Goal: Task Accomplishment & Management: Use online tool/utility

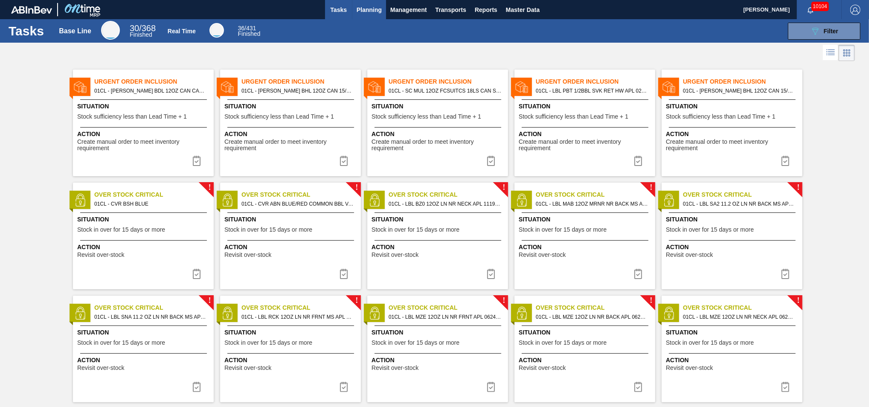
click at [372, 8] on span "Planning" at bounding box center [369, 10] width 25 height 10
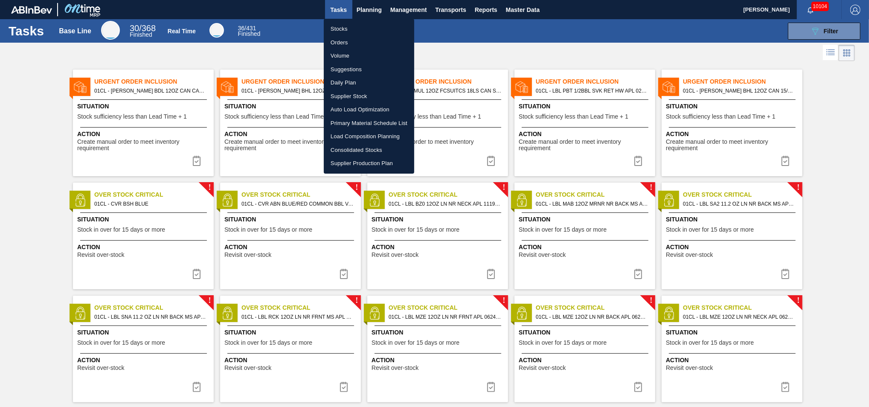
click at [354, 136] on li "Load Composition Planning" at bounding box center [369, 137] width 90 height 14
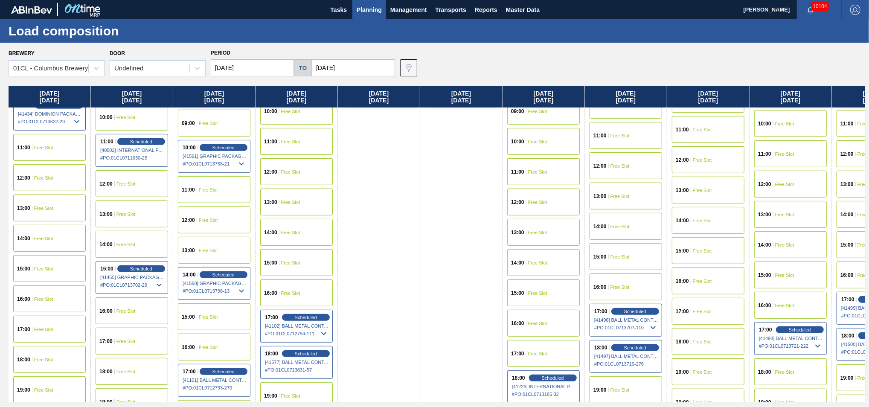
scroll to position [522, 0]
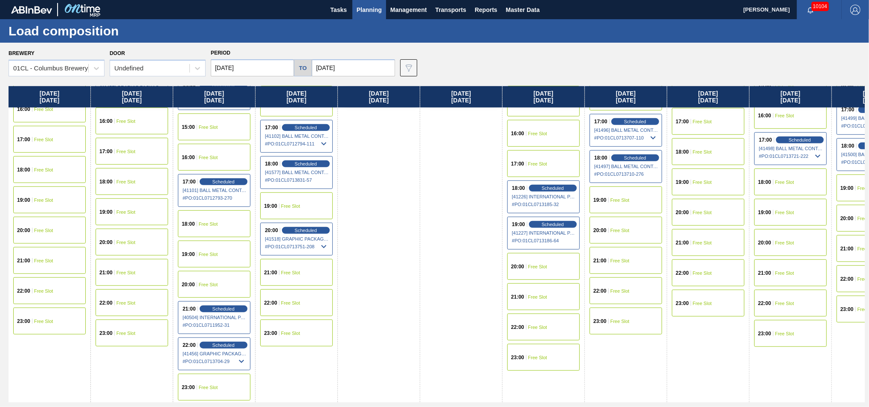
click at [290, 270] on span "Free Slot" at bounding box center [290, 272] width 19 height 5
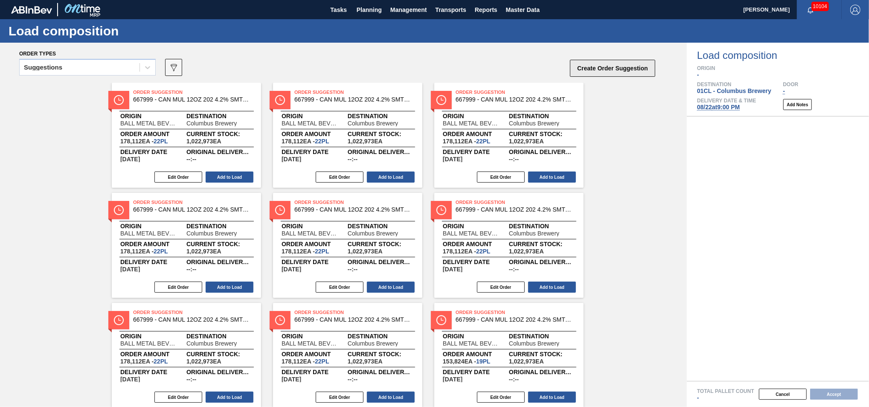
click at [592, 66] on button "Create Order Suggestion" at bounding box center [612, 68] width 85 height 17
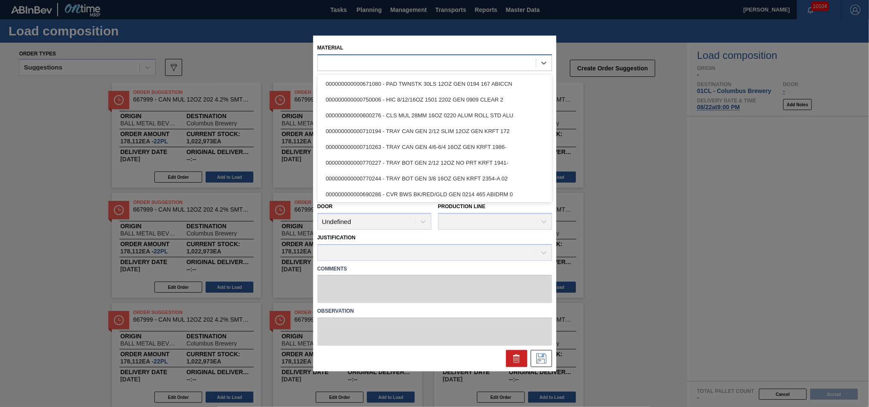
click at [349, 61] on div at bounding box center [427, 63] width 218 height 12
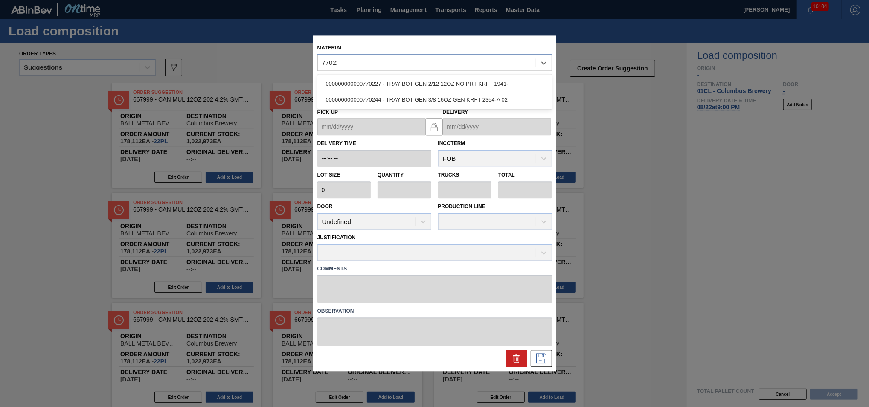
type input "770227"
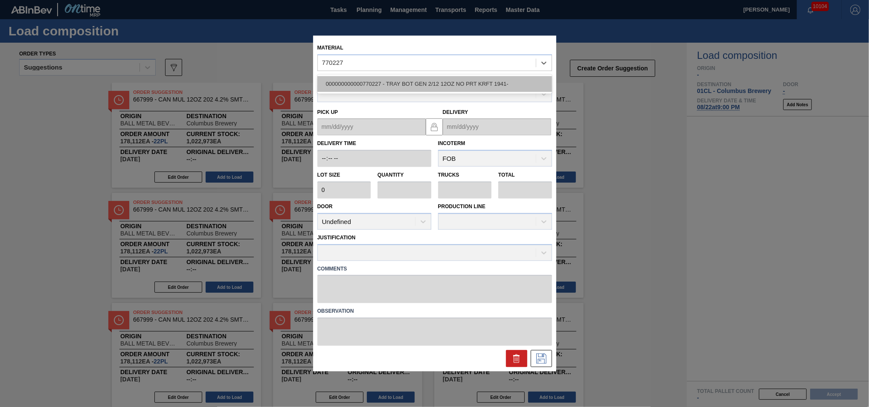
click at [385, 92] on div "000000000000770227 - TRAY BOT GEN 2/12 12OZ NO PRT KRFT 1941-" at bounding box center [434, 84] width 235 height 16
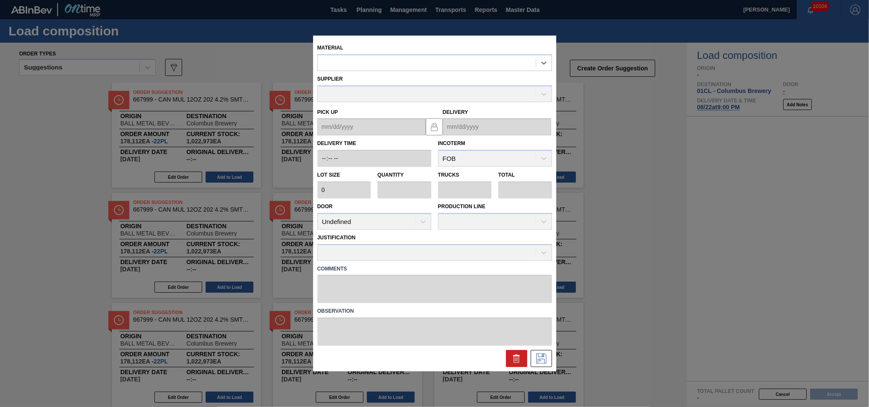
type input "2,400"
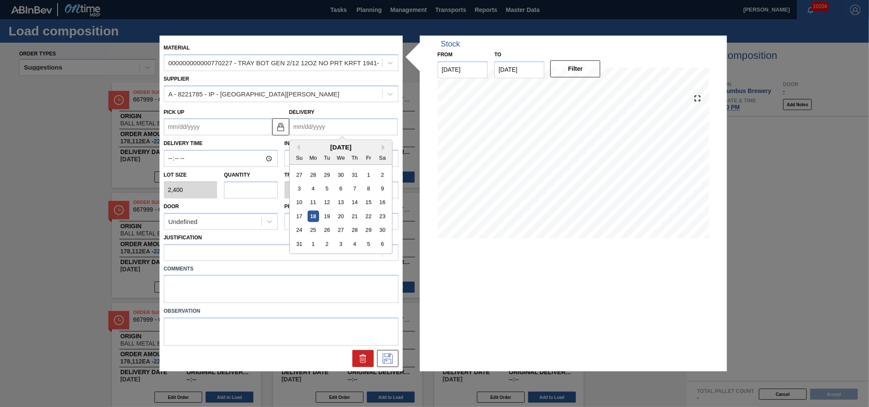
click at [339, 127] on input "Delivery" at bounding box center [343, 127] width 108 height 17
click at [371, 217] on div "22" at bounding box center [368, 217] width 12 height 12
type up "[DATE]"
type input "[DATE]"
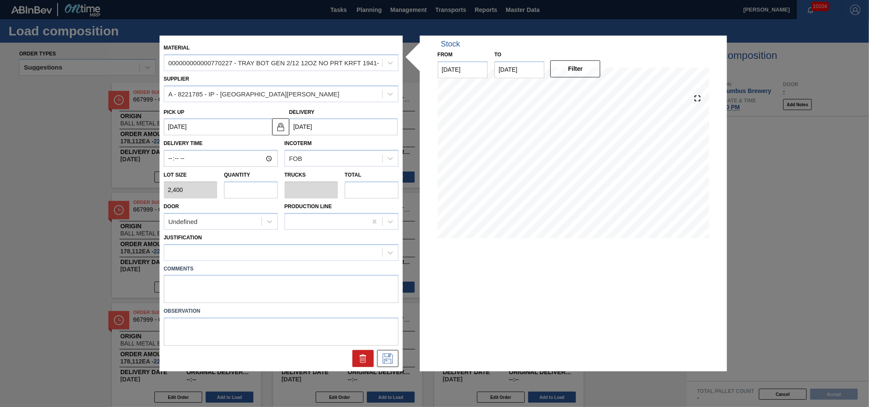
click at [246, 191] on input "text" at bounding box center [251, 189] width 54 height 17
click at [372, 189] on input "text" at bounding box center [372, 189] width 54 height 17
type input "0"
type input "1"
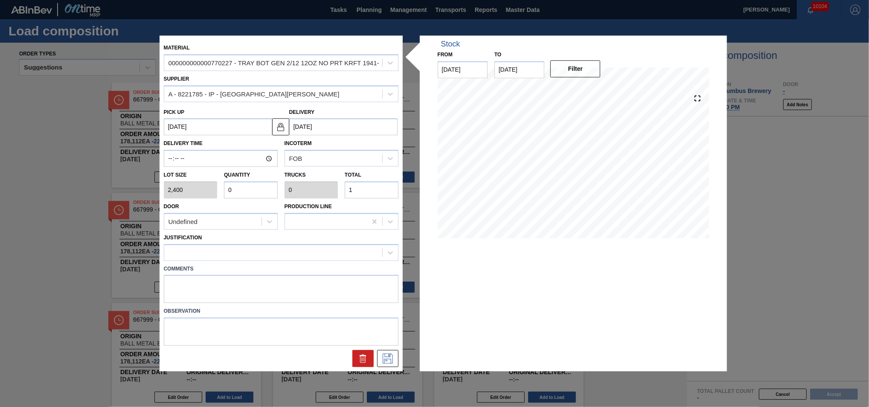
type input "0.005"
type input "12"
type input "0.05"
type input "0.001"
type input "120"
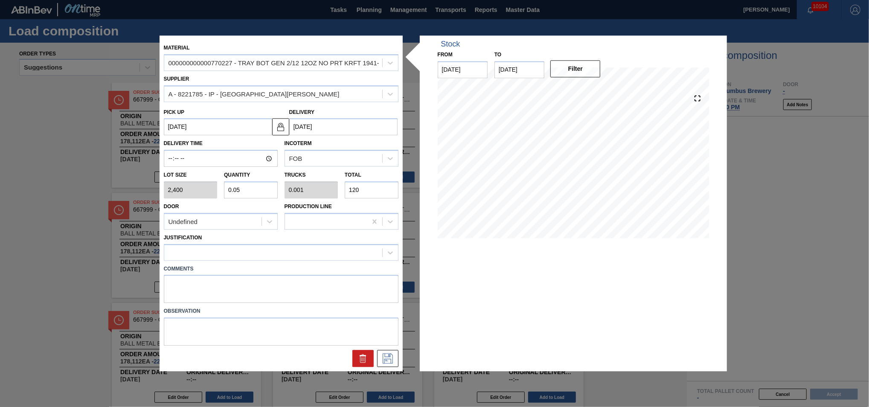
type input "0.501"
type input "0.01"
type input "1,202"
type input "5.01"
type input "0.1"
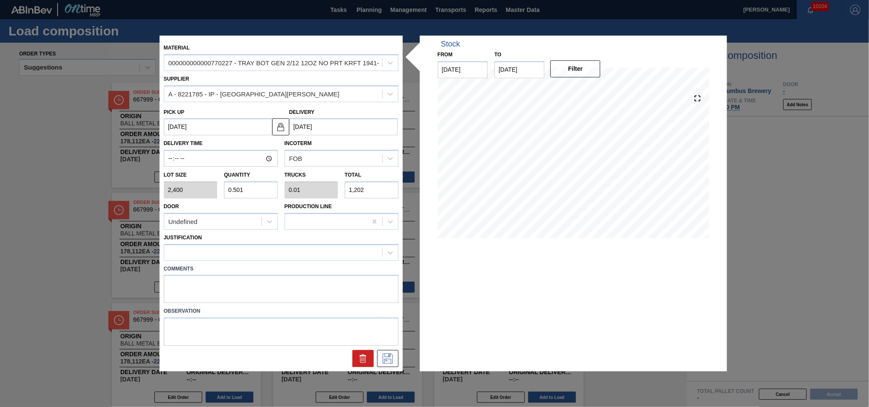
type input "12,025"
type input "50.108"
type input "1.002"
type input "120,258"
click at [350, 252] on div at bounding box center [273, 252] width 218 height 12
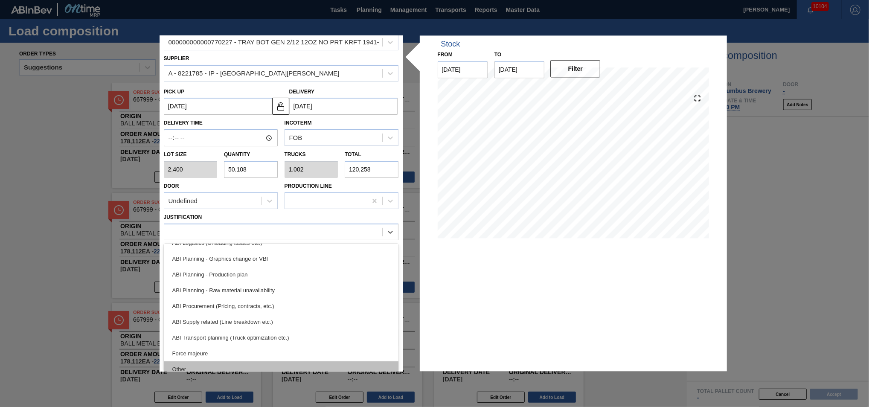
scroll to position [96, 0]
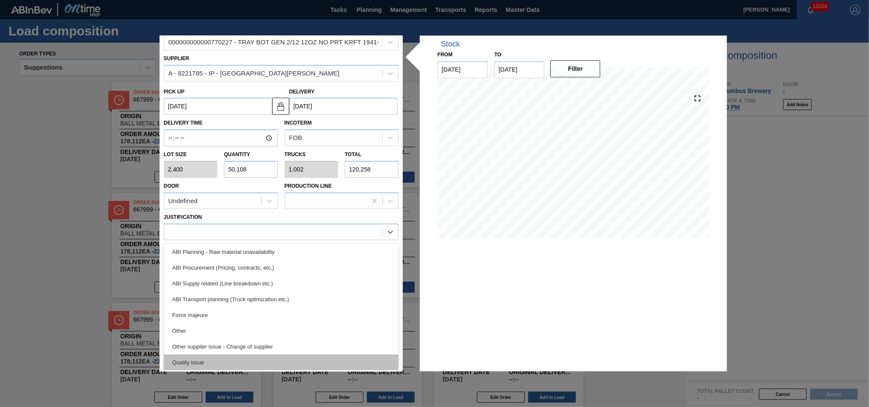
click at [275, 356] on div "Quality issue" at bounding box center [281, 362] width 235 height 16
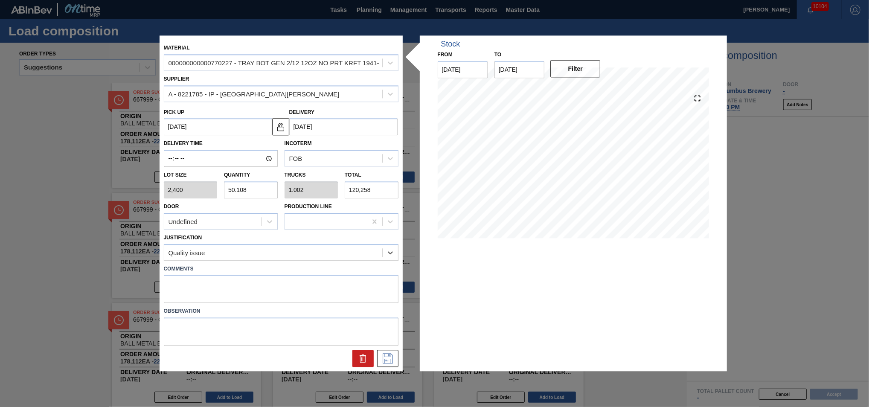
scroll to position [0, 0]
click at [385, 355] on icon at bounding box center [388, 359] width 14 height 10
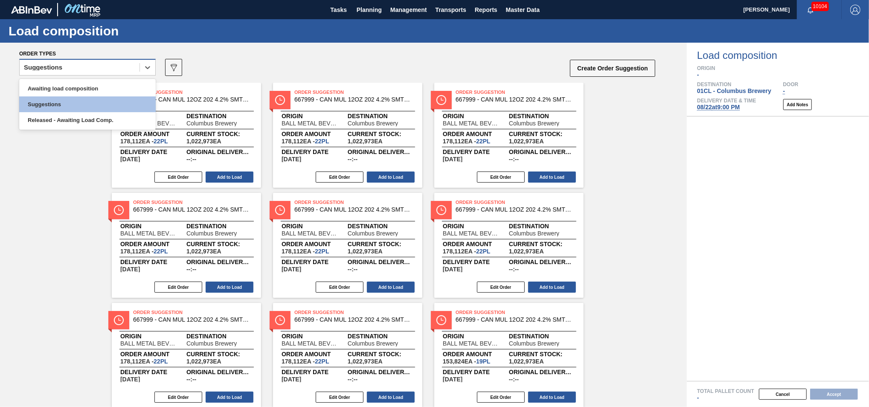
click at [65, 66] on div "Suggestions" at bounding box center [80, 67] width 120 height 12
click at [63, 81] on div "Awaiting load composition" at bounding box center [87, 89] width 136 height 16
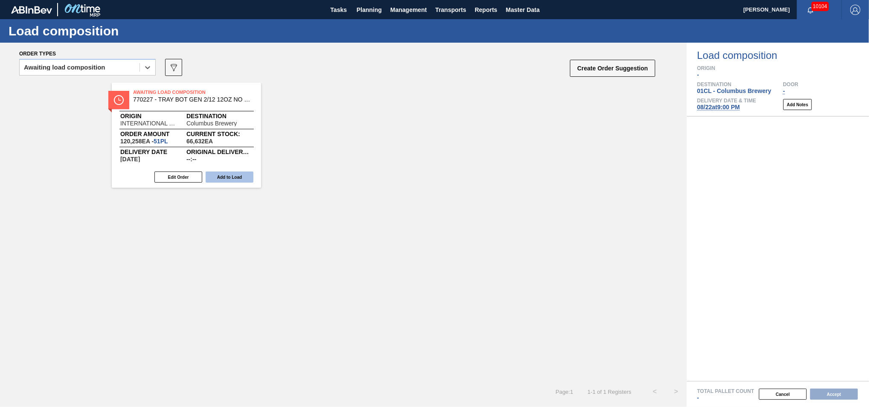
click at [214, 173] on button "Add to Load" at bounding box center [230, 176] width 48 height 11
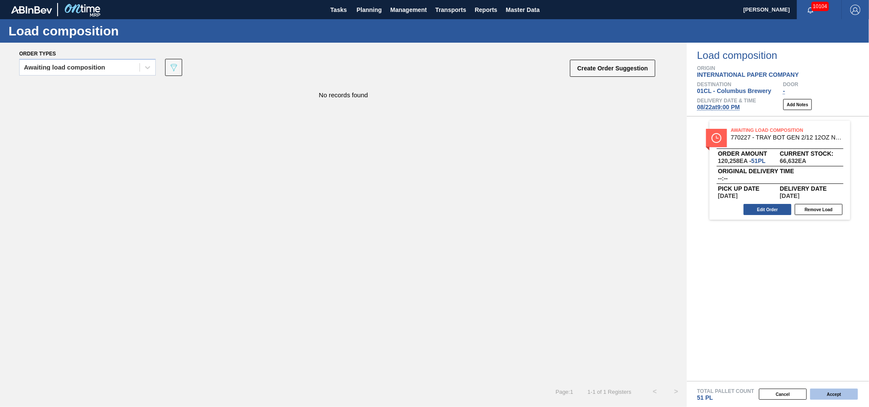
click at [827, 394] on button "Accept" at bounding box center [834, 393] width 48 height 11
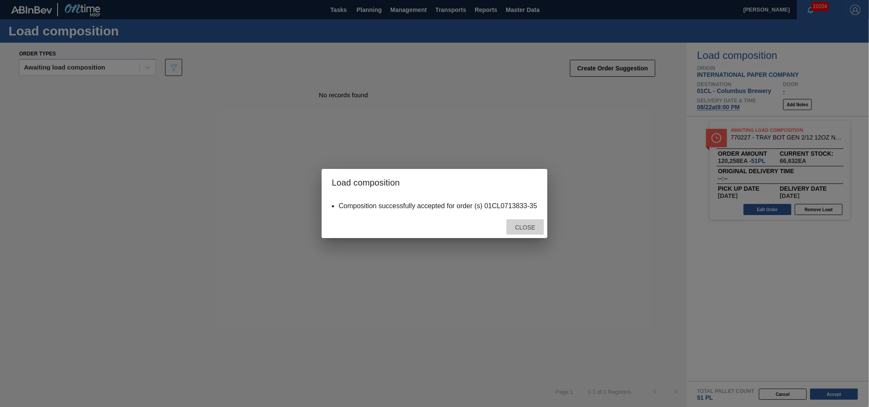
click at [522, 228] on span "Close" at bounding box center [525, 227] width 34 height 7
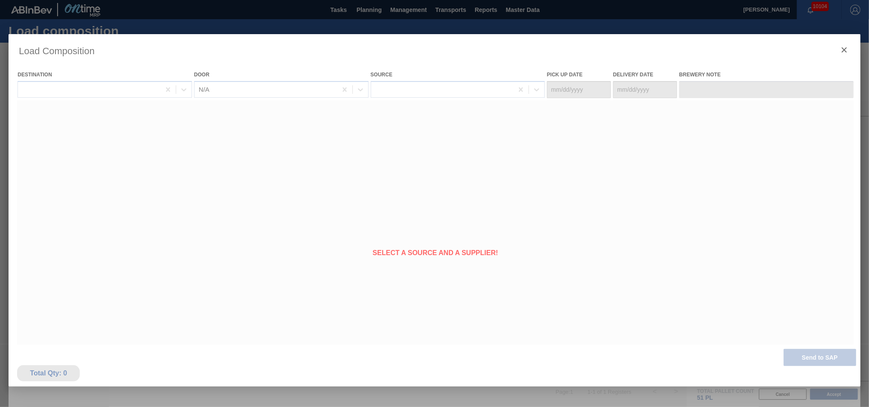
type Date "[DATE]"
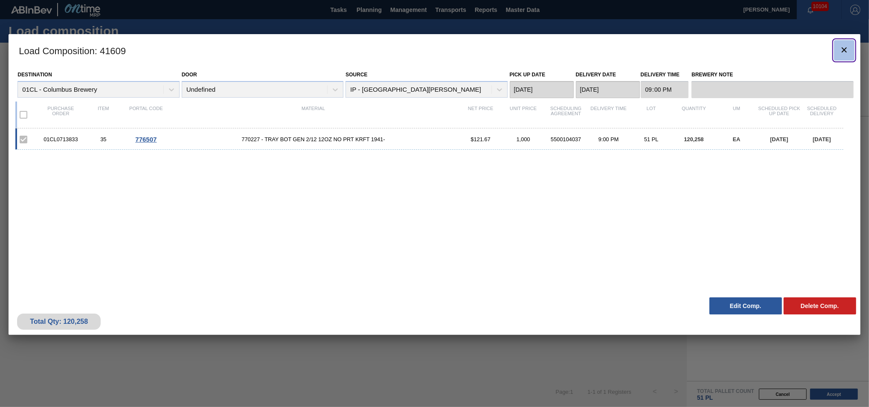
click at [841, 45] on icon "botão de ícone" at bounding box center [844, 50] width 10 height 10
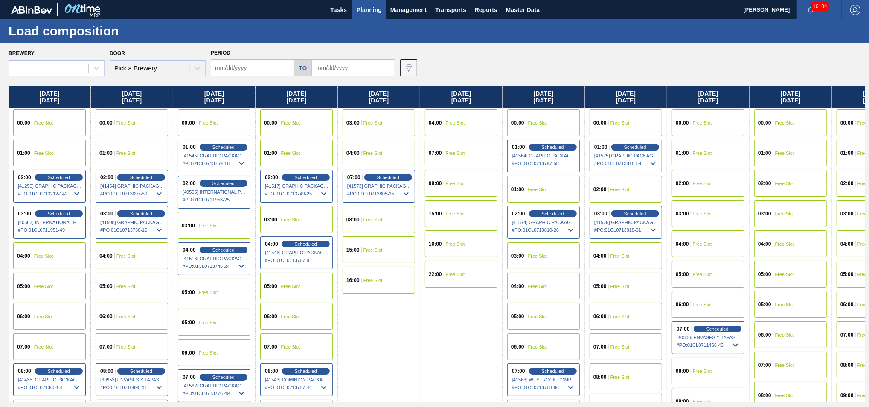
type input "[DATE]"
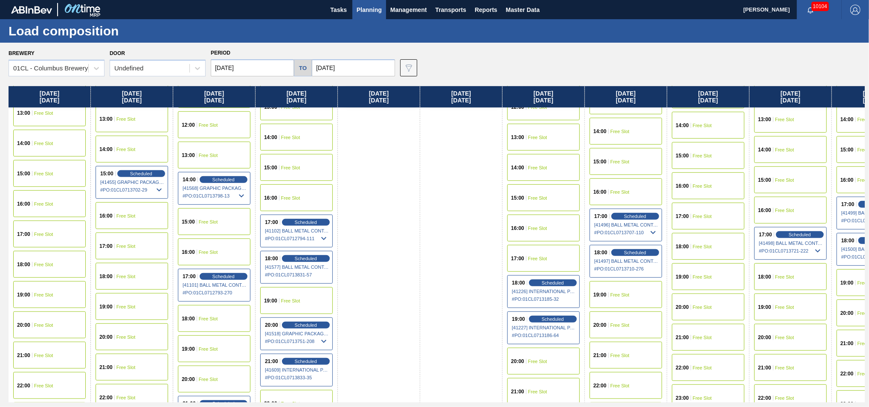
scroll to position [475, 0]
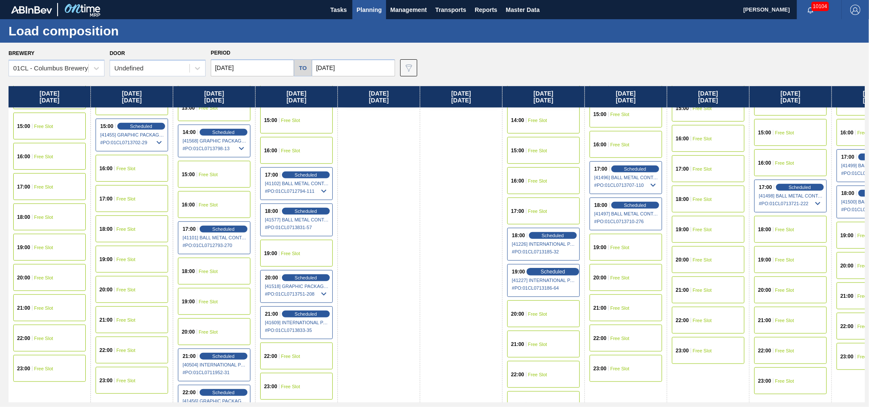
click at [541, 270] on span "Scheduled" at bounding box center [552, 272] width 24 height 6
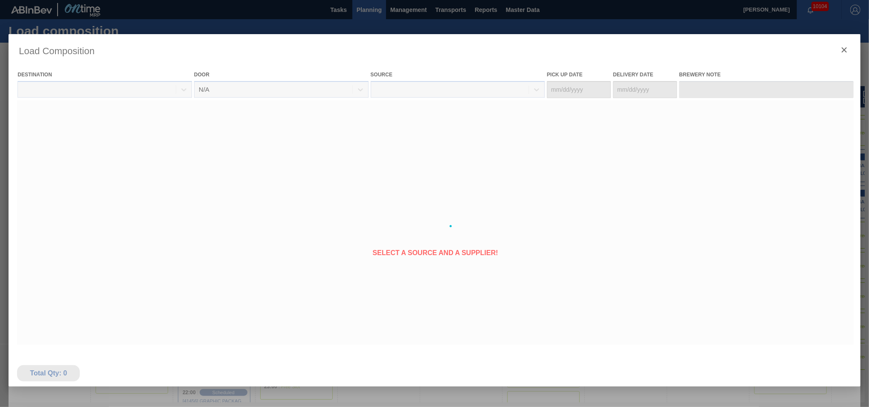
type Date "[DATE]"
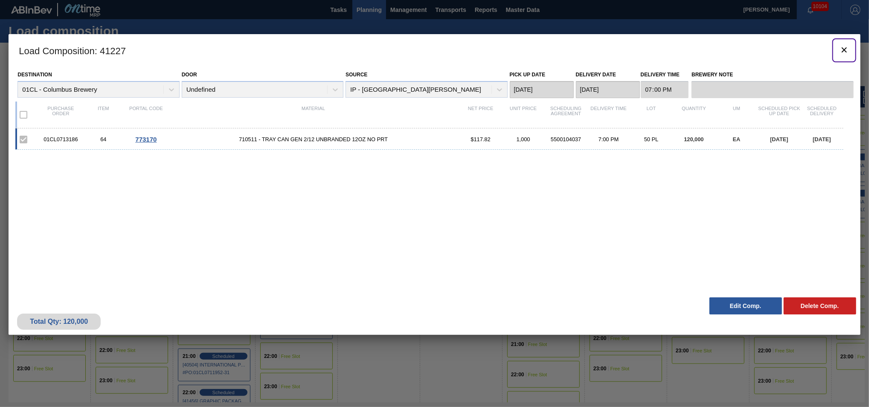
click at [844, 51] on icon "botão de ícone" at bounding box center [844, 50] width 10 height 10
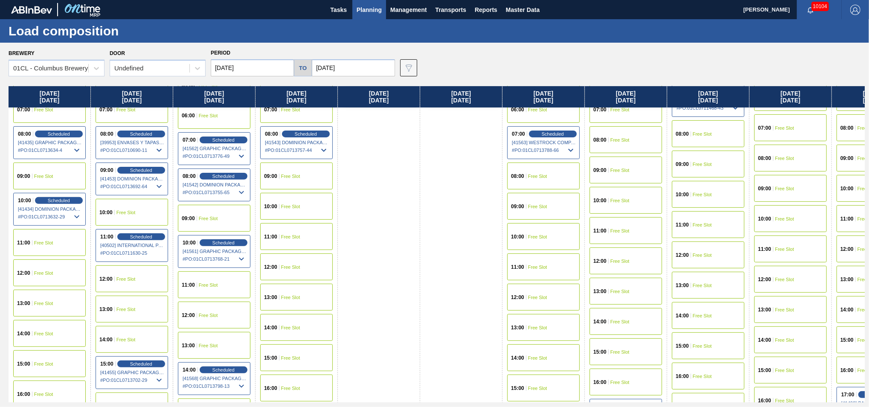
scroll to position [427, 0]
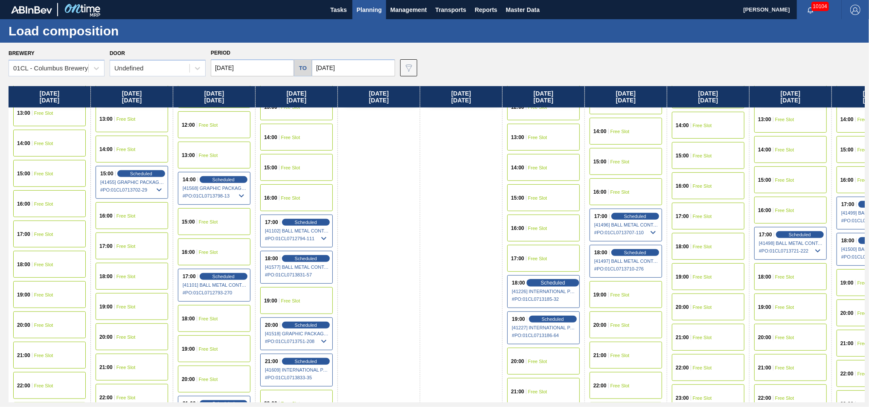
click at [543, 284] on span "Scheduled" at bounding box center [552, 283] width 24 height 6
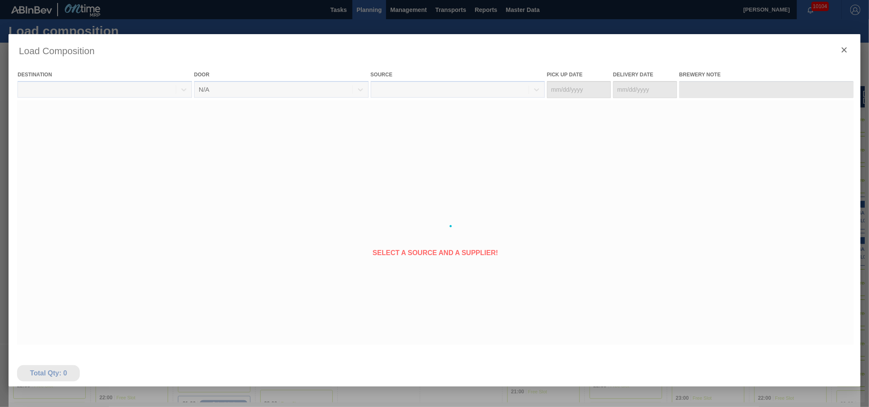
type Date "[DATE]"
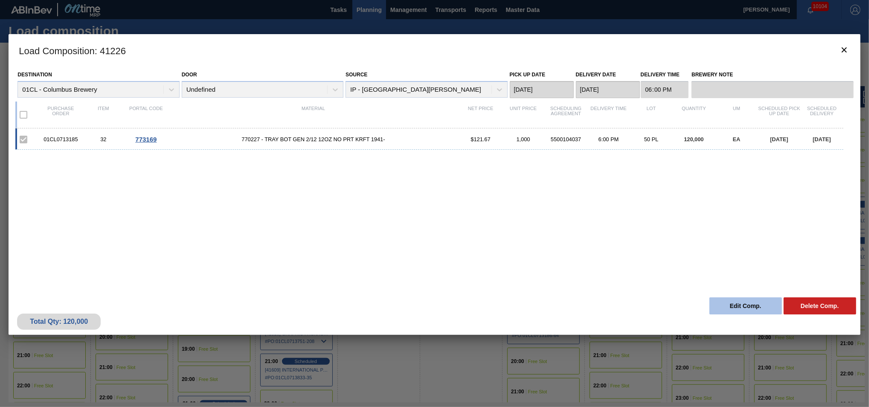
click at [741, 308] on button "Edit Comp." at bounding box center [745, 305] width 72 height 17
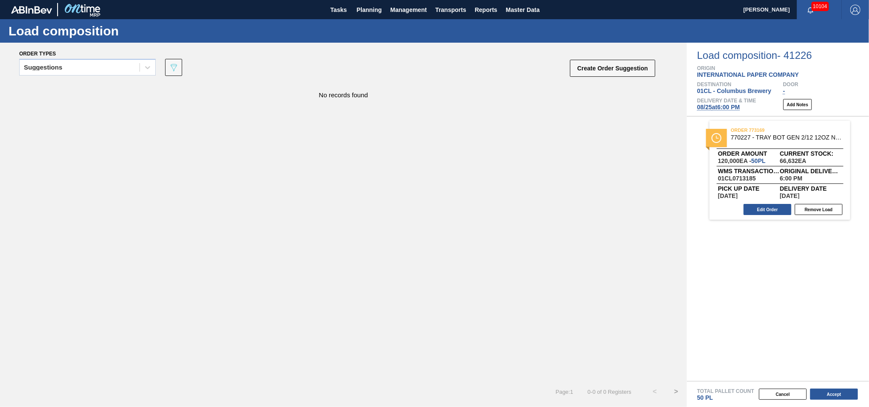
click at [709, 109] on span "[DATE] 6:00 PM" at bounding box center [718, 107] width 43 height 7
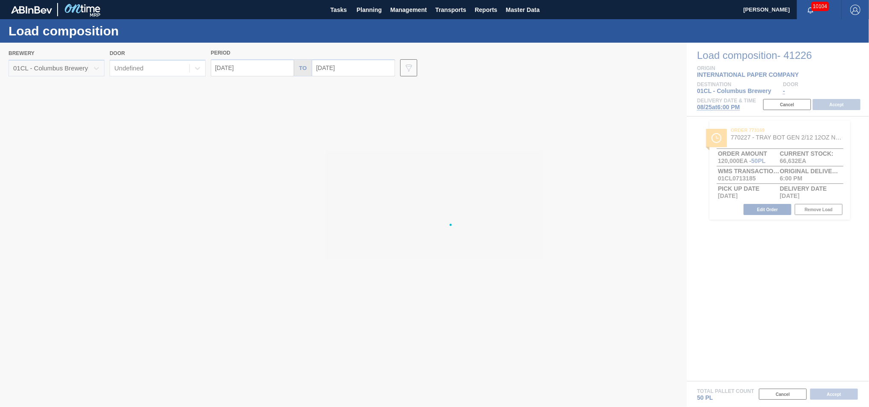
type input "[DATE]"
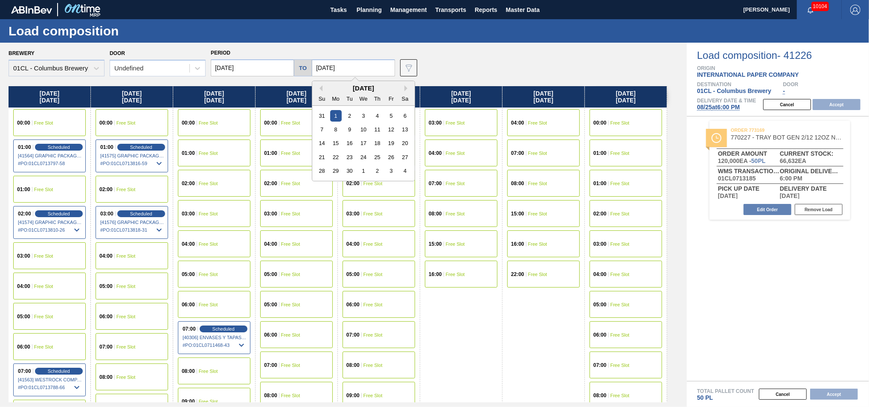
click at [356, 67] on input "[DATE]" at bounding box center [353, 67] width 83 height 17
click at [337, 130] on div "8" at bounding box center [336, 130] width 12 height 12
type input "[DATE]"
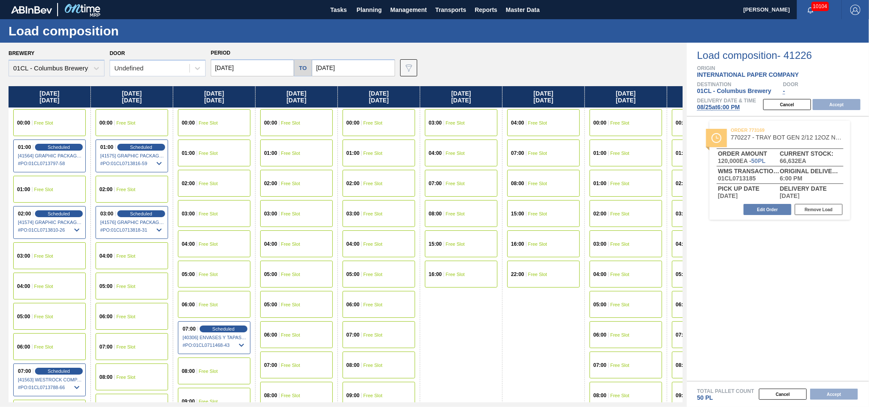
click at [264, 73] on input "[DATE]" at bounding box center [252, 67] width 83 height 17
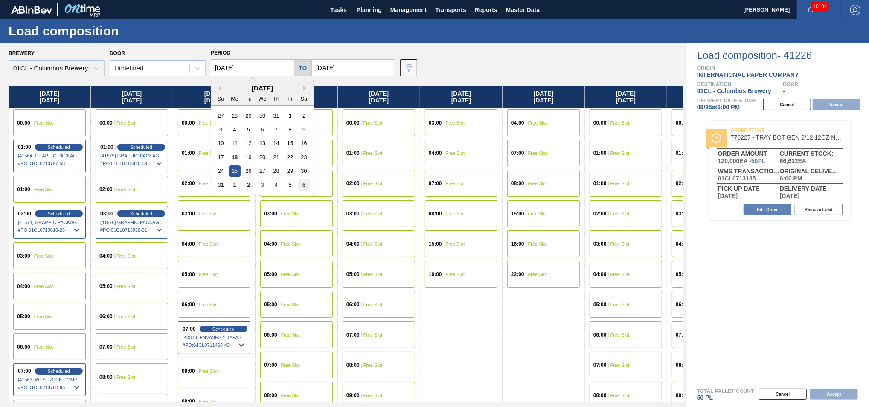
click at [302, 183] on div "6" at bounding box center [304, 185] width 12 height 12
type input "[DATE]"
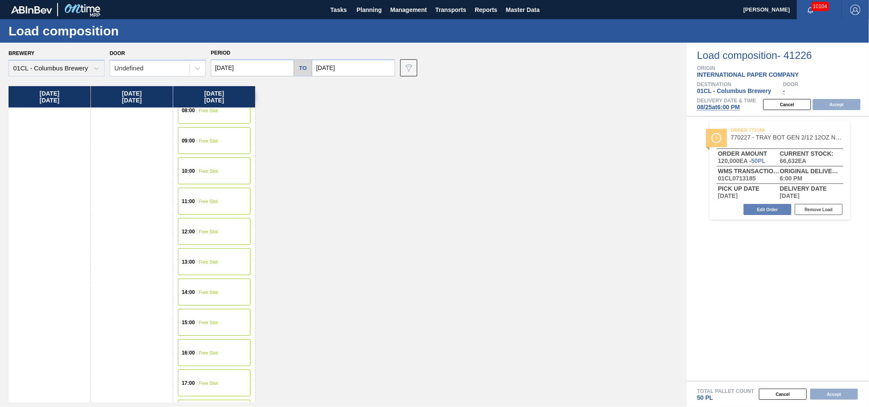
scroll to position [427, 0]
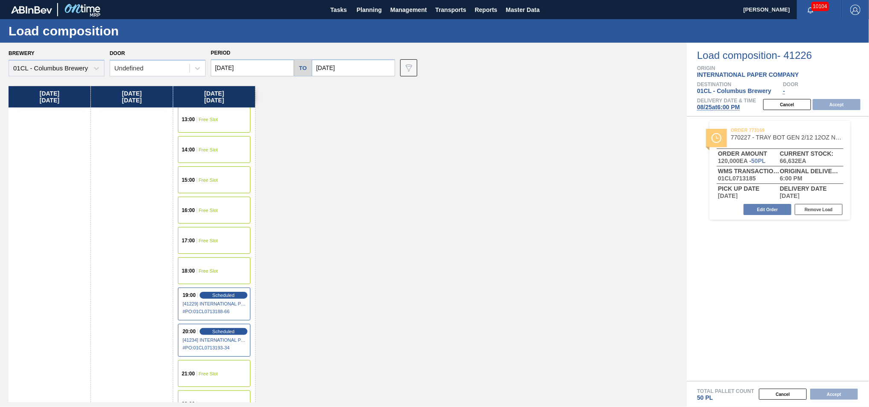
click at [216, 273] on div "18:00 Free Slot" at bounding box center [214, 270] width 72 height 27
click at [833, 104] on button "Accept" at bounding box center [836, 104] width 48 height 11
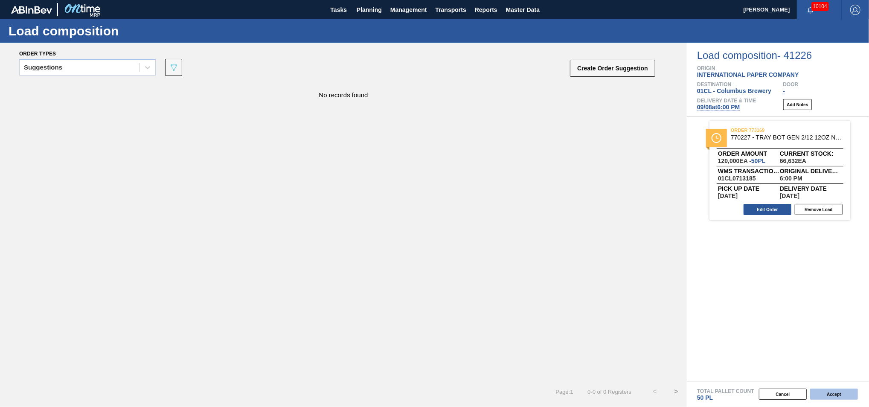
click at [827, 391] on button "Accept" at bounding box center [834, 393] width 48 height 11
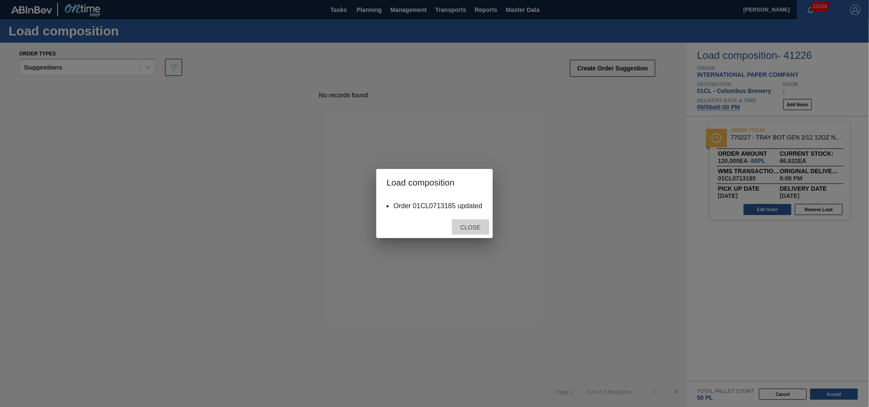
click at [466, 225] on span "Close" at bounding box center [470, 227] width 34 height 7
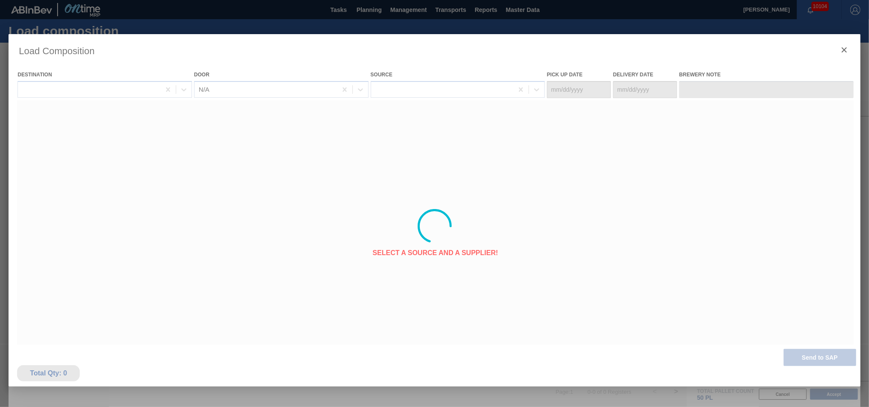
type Date "[DATE]"
